Goal: Task Accomplishment & Management: Use online tool/utility

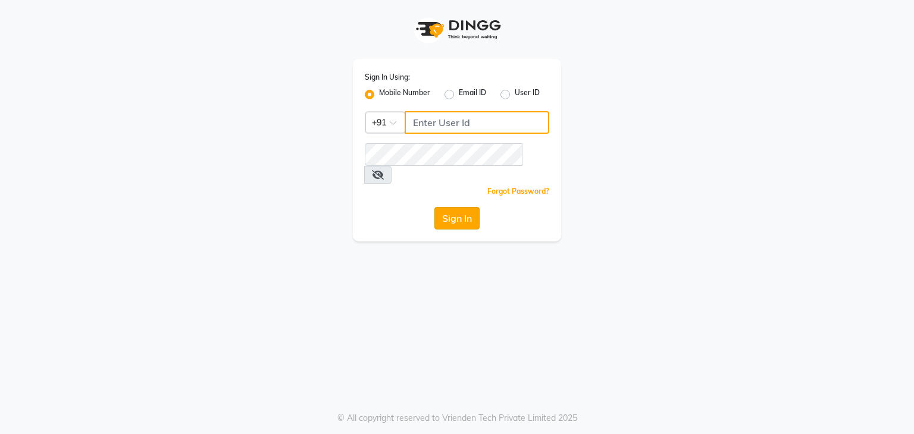
type input "9594079296"
click at [471, 207] on button "Sign In" at bounding box center [456, 218] width 45 height 23
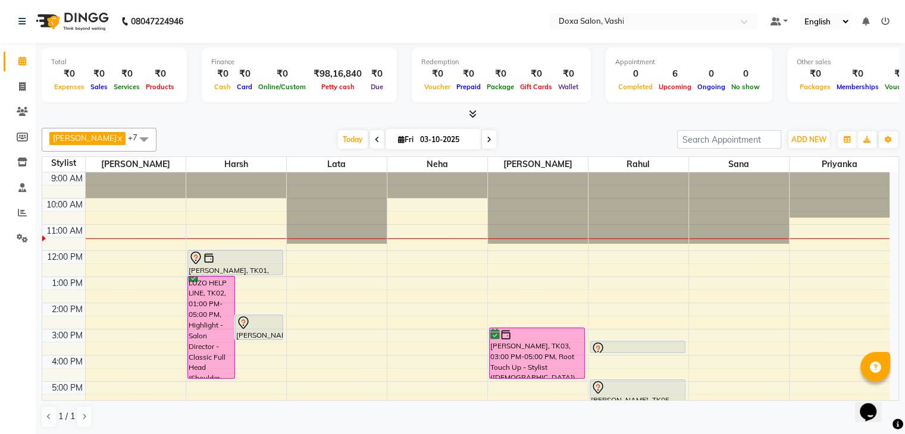
click at [482, 137] on span at bounding box center [489, 139] width 14 height 18
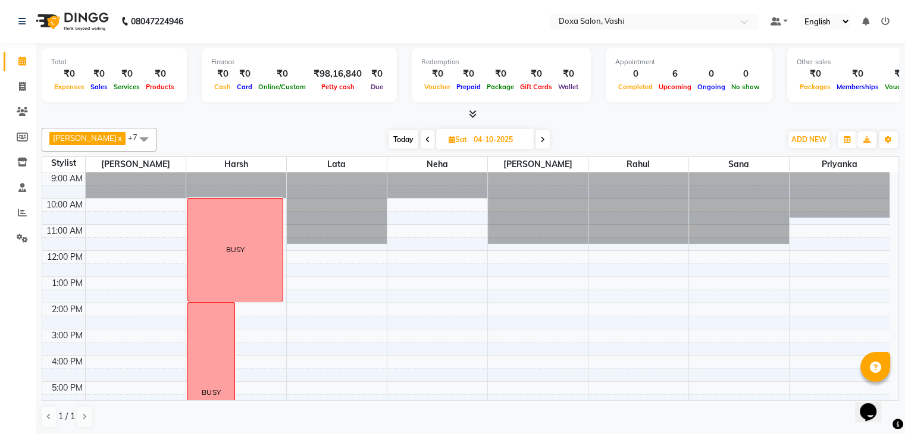
click at [535, 139] on span at bounding box center [542, 139] width 14 height 18
type input "05-10-2025"
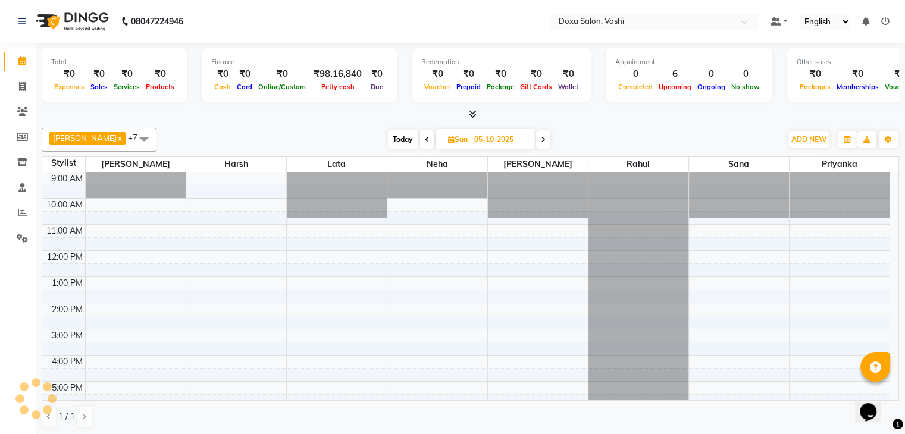
scroll to position [52, 0]
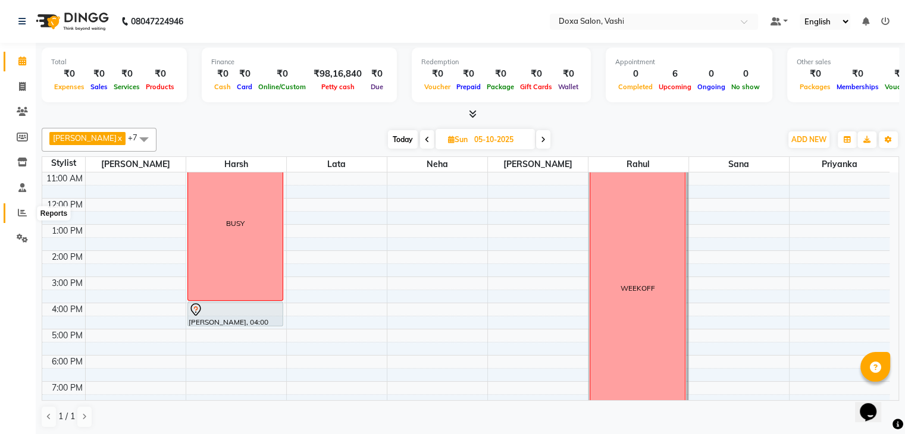
click at [22, 212] on icon at bounding box center [22, 212] width 9 height 9
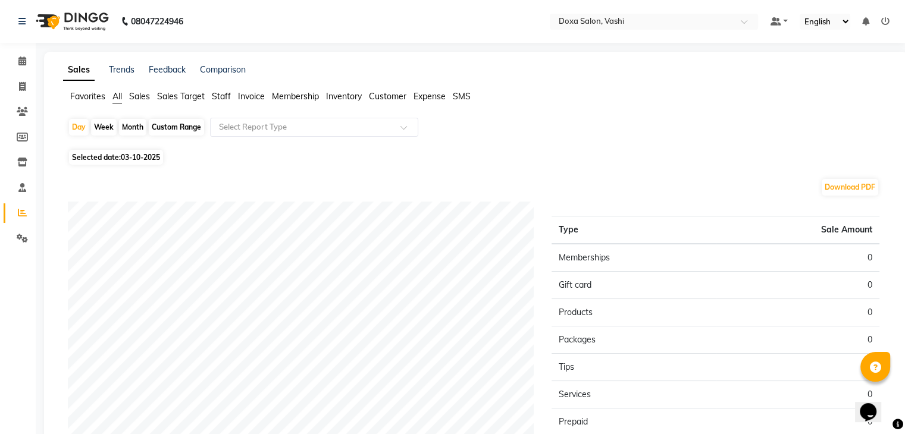
click at [146, 96] on span "Sales" at bounding box center [139, 96] width 21 height 11
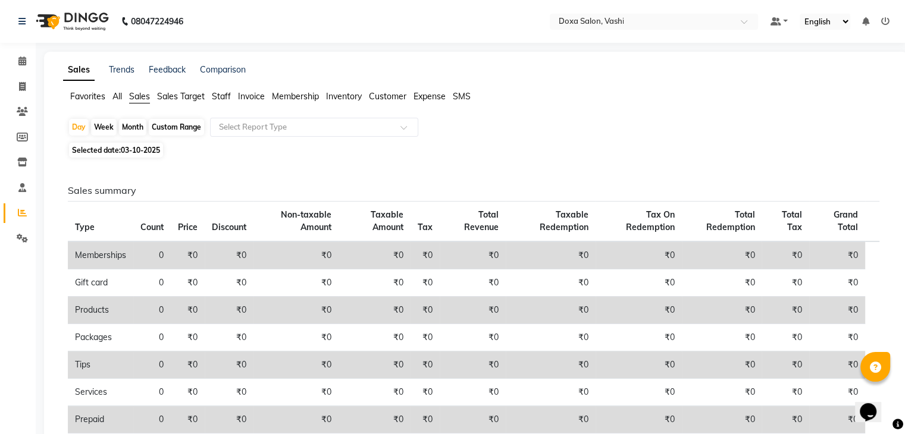
click at [134, 153] on span "03-10-2025" at bounding box center [140, 150] width 39 height 9
select select "10"
select select "2025"
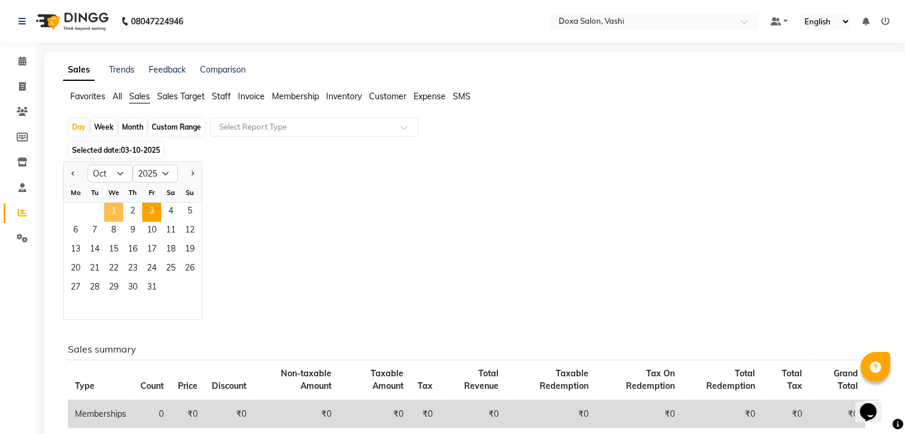
click at [118, 213] on span "1" at bounding box center [113, 212] width 19 height 19
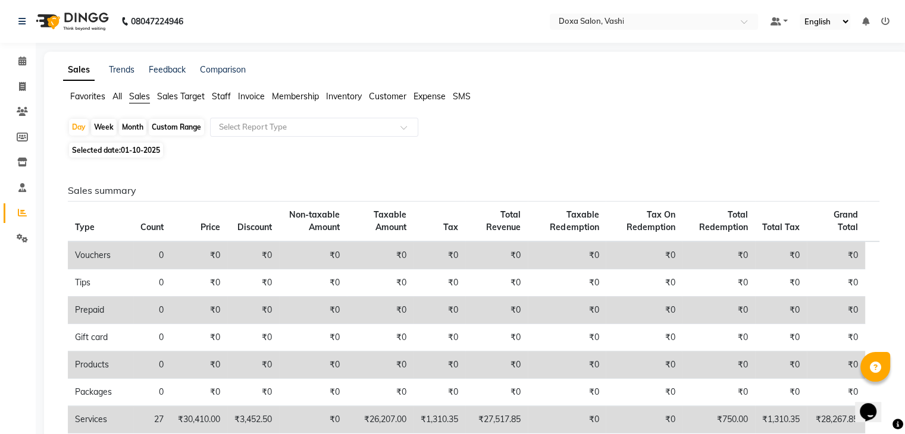
click at [138, 150] on span "01-10-2025" at bounding box center [140, 150] width 39 height 9
select select "10"
select select "2025"
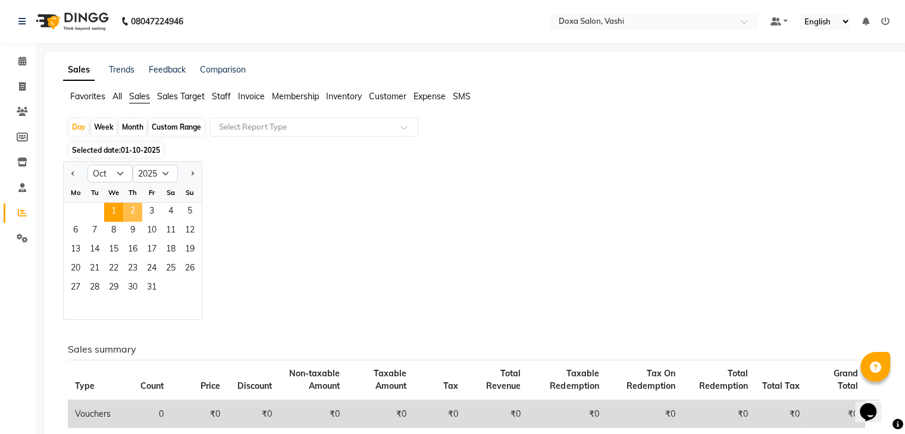
click at [131, 212] on span "2" at bounding box center [132, 212] width 19 height 19
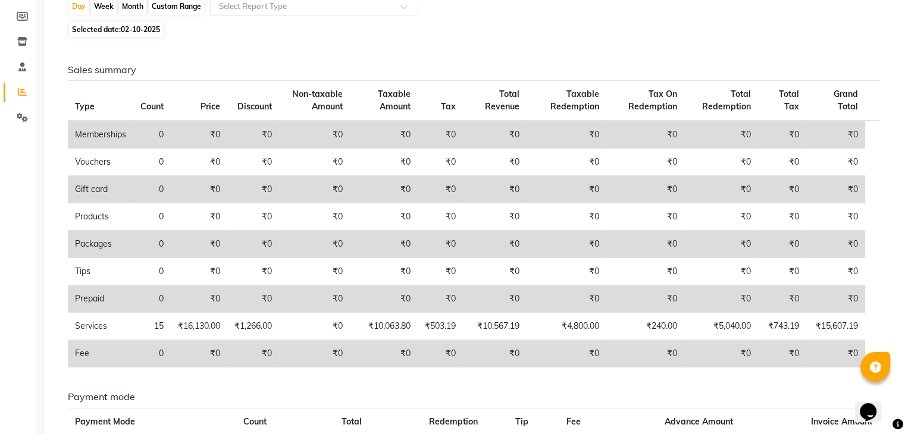
scroll to position [115, 0]
